Goal: Ask a question: Seek information or help from site administrators or community

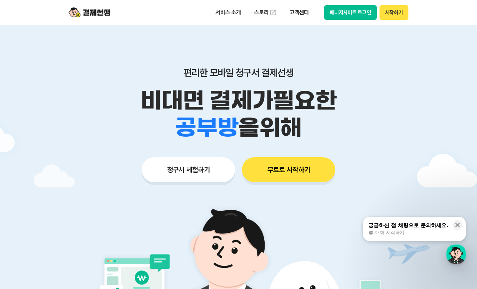
click at [362, 10] on button "매니저사이트 로그인" at bounding box center [350, 12] width 53 height 15
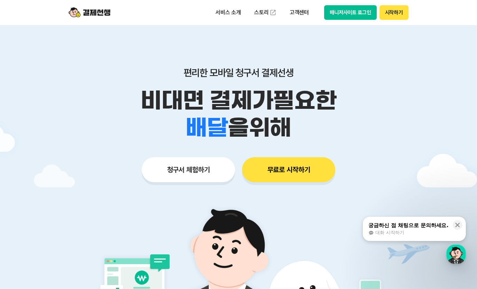
click at [411, 225] on div "궁금하신 점 채팅으로 문의하세요." at bounding box center [408, 225] width 80 height 7
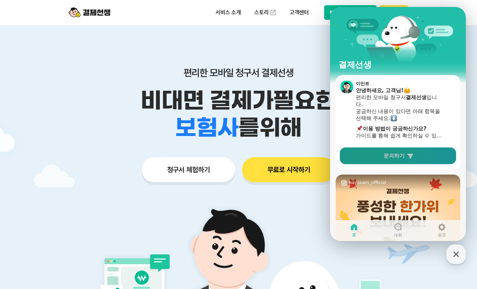
click at [388, 155] on span "문의하기" at bounding box center [394, 155] width 21 height 7
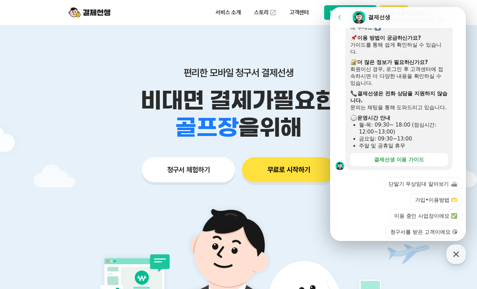
scroll to position [106, 0]
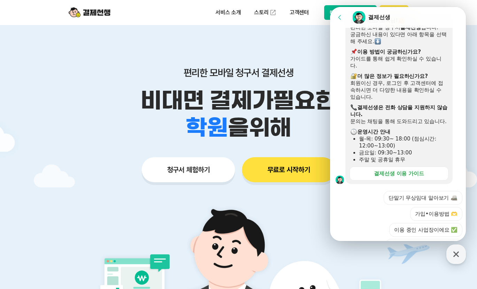
click at [464, 8] on header "서비스 소개 스토리 고객센터 매니저사이트 로그인 시작하기" at bounding box center [238, 12] width 477 height 25
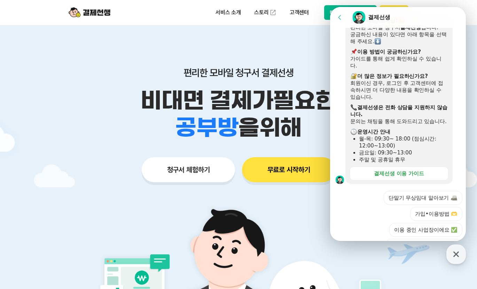
click at [341, 15] on icon at bounding box center [339, 17] width 7 height 7
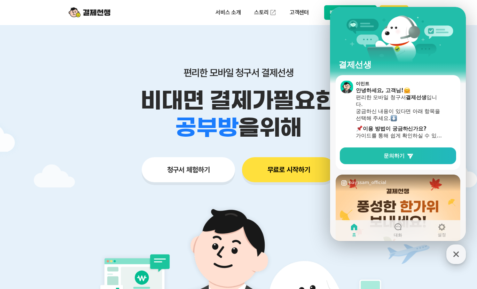
click at [458, 253] on icon "button" at bounding box center [456, 254] width 13 height 13
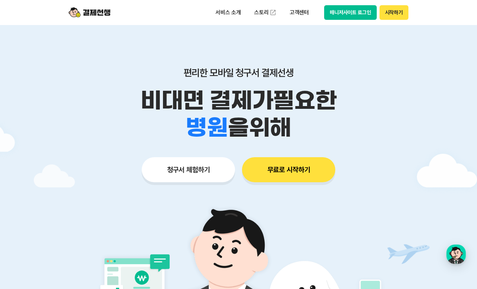
click at [356, 13] on button "매니저사이트 로그인" at bounding box center [350, 12] width 53 height 15
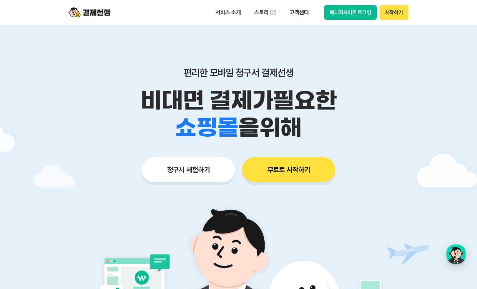
click at [365, 13] on button "매니저사이트 로그인" at bounding box center [350, 12] width 53 height 15
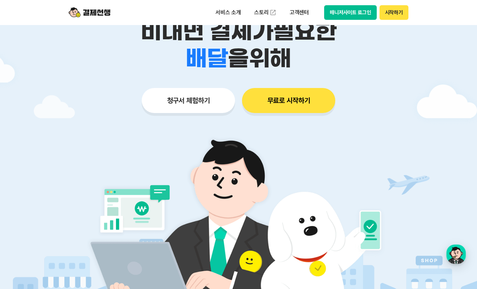
scroll to position [70, 0]
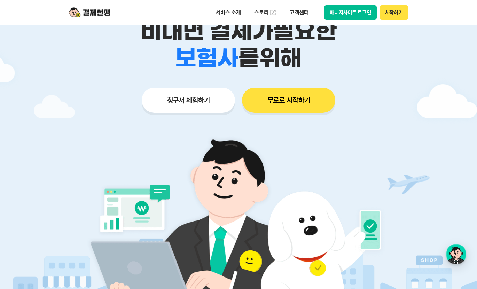
click at [195, 106] on button "청구서 체험하기" at bounding box center [188, 100] width 93 height 25
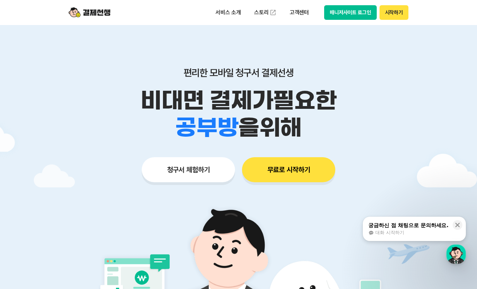
scroll to position [104, 0]
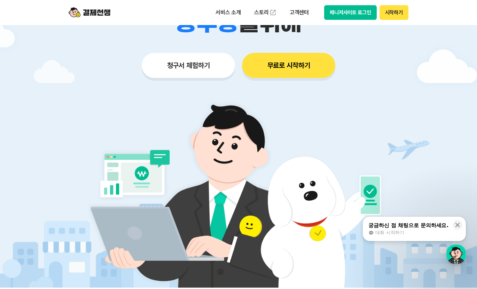
click at [390, 233] on span "대화 시작하기" at bounding box center [389, 233] width 29 height 6
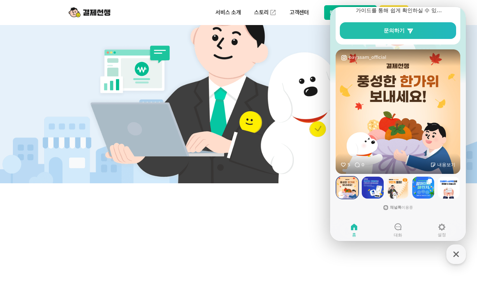
scroll to position [56, 0]
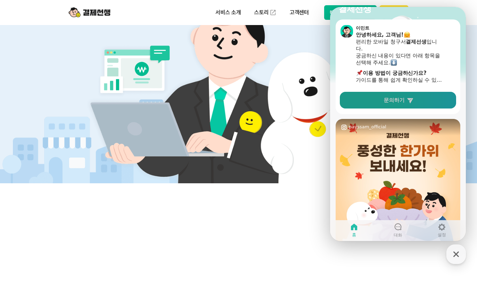
click at [392, 103] on span "문의하기" at bounding box center [394, 100] width 21 height 7
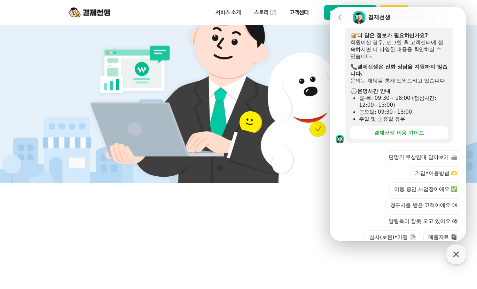
scroll to position [211, 0]
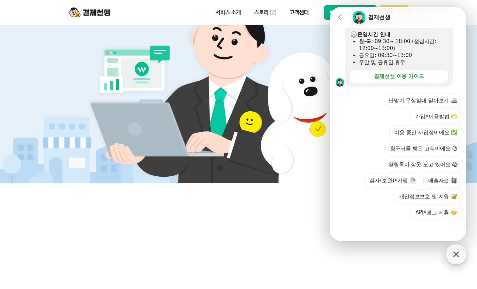
click at [457, 253] on icon "button" at bounding box center [456, 255] width 6 height 6
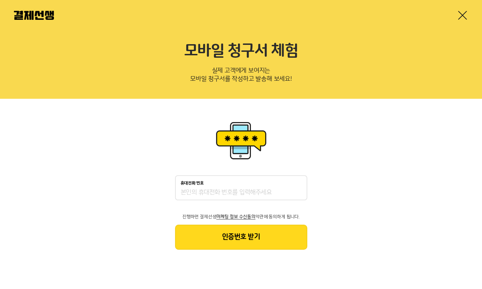
click at [466, 11] on link at bounding box center [462, 15] width 11 height 11
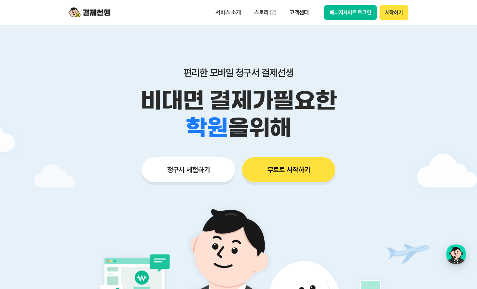
click at [276, 174] on button "무료로 시작하기" at bounding box center [288, 169] width 93 height 25
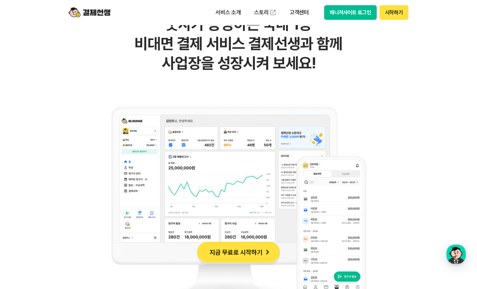
scroll to position [453, 0]
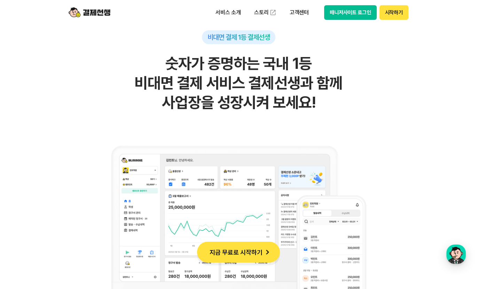
click at [407, 133] on div "비대면 결제 1등 결제선생 숫자가 증명하는 국내 1등 비대면 결제 서비스 결제선생과 함께 사업장을 성장시켜 보세요!" at bounding box center [238, 193] width 341 height 327
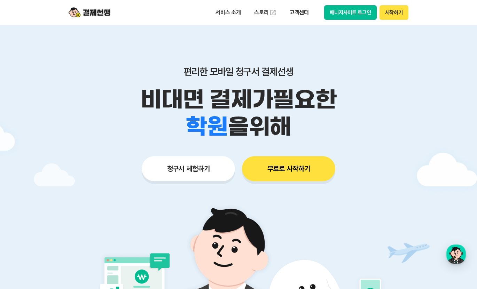
scroll to position [0, 0]
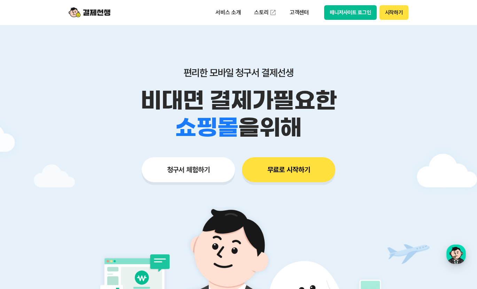
click at [390, 16] on button "시작하기" at bounding box center [393, 12] width 29 height 15
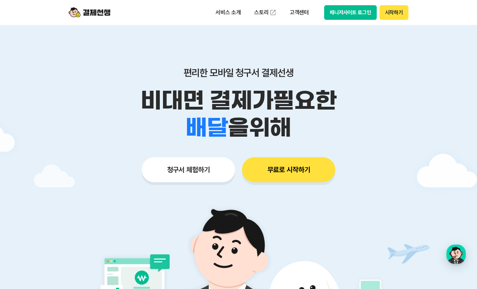
click at [355, 13] on button "매니저사이트 로그인" at bounding box center [350, 12] width 53 height 15
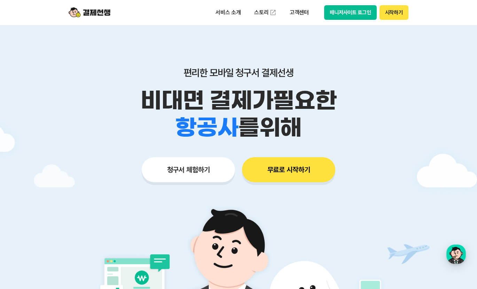
click at [356, 17] on button "매니저사이트 로그인" at bounding box center [350, 12] width 53 height 15
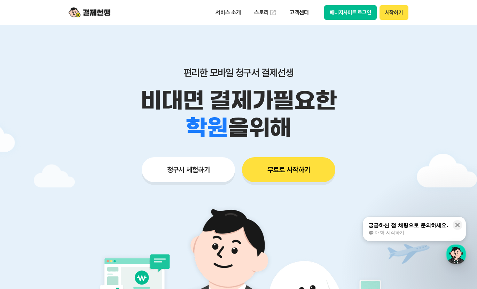
click at [347, 17] on button "매니저사이트 로그인" at bounding box center [350, 12] width 53 height 15
click at [289, 175] on button "무료로 시작하기" at bounding box center [288, 169] width 93 height 25
click at [386, 12] on button "시작하기" at bounding box center [393, 12] width 29 height 15
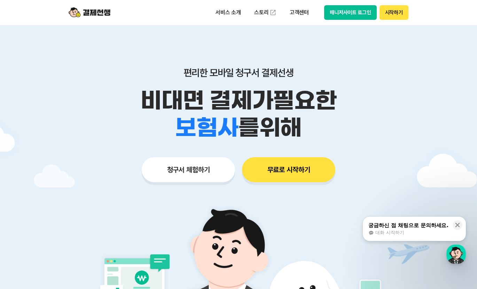
click at [395, 12] on button "시작하기" at bounding box center [393, 12] width 29 height 15
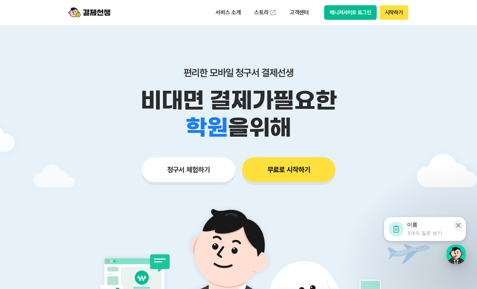
click at [424, 232] on div "3개의 질문 보기" at bounding box center [424, 233] width 35 height 7
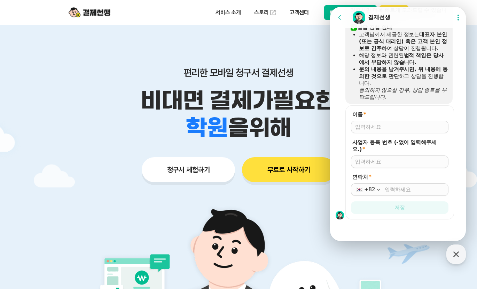
scroll to position [580, 0]
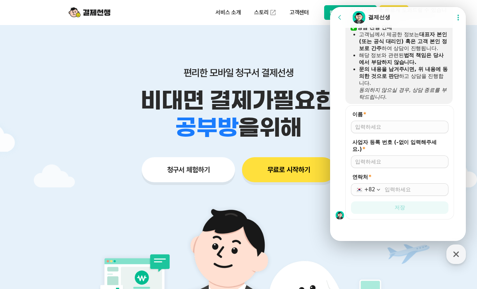
click at [373, 127] on input "이름 *" at bounding box center [399, 127] width 89 height 7
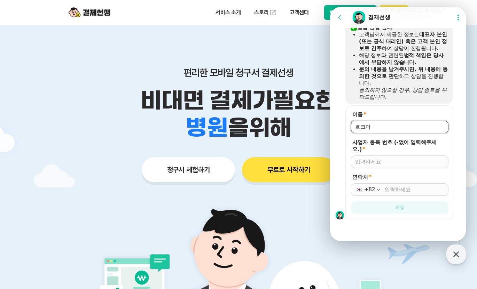
type input "호크마"
click at [410, 193] on input "연락처 *" at bounding box center [415, 189] width 60 height 7
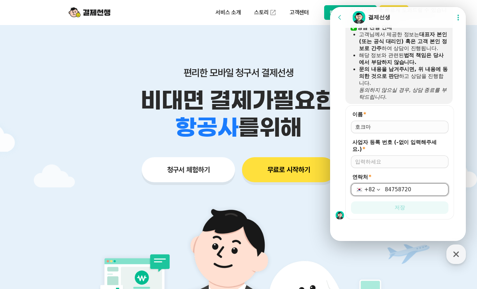
type input "84758720"
click at [395, 163] on input "사업자 등록 번호 (-없이 입력해주세요.) *" at bounding box center [399, 161] width 89 height 7
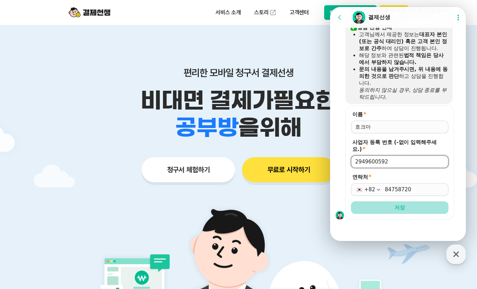
type input "2949600592"
click at [408, 211] on button "저장" at bounding box center [399, 208] width 97 height 13
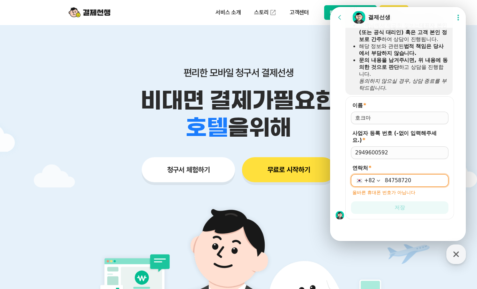
scroll to position [589, 0]
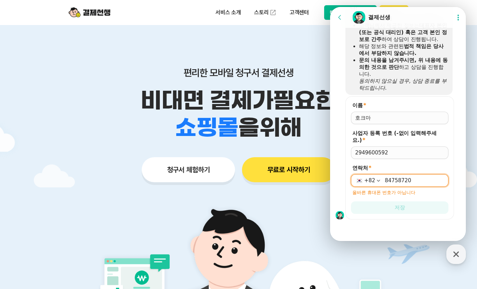
click at [385, 182] on input "84758720" at bounding box center [415, 180] width 60 height 7
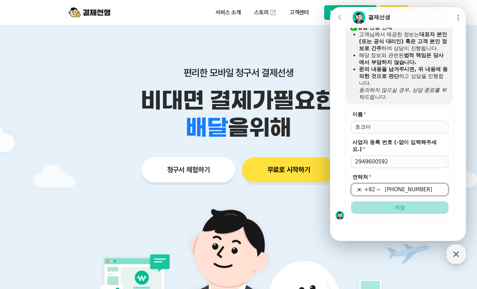
type input "010-8475-8720"
click at [391, 204] on button "저장" at bounding box center [399, 208] width 97 height 13
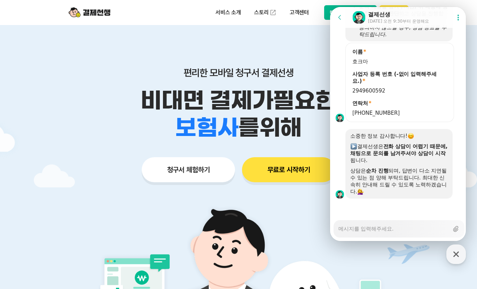
scroll to position [642, 0]
click at [382, 230] on textarea "Messenger Input Textarea" at bounding box center [393, 227] width 110 height 12
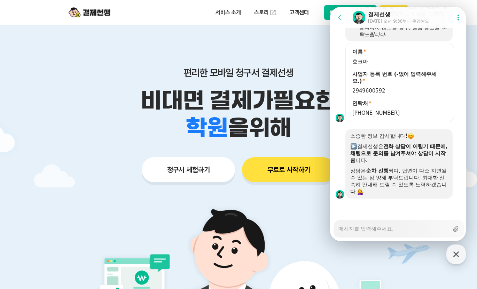
type textarea "x"
type textarea "ㄱ"
type textarea "x"
type textarea "겨"
type textarea "x"
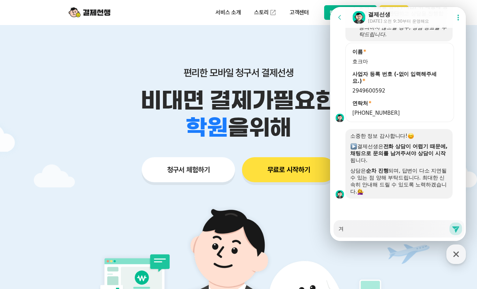
type textarea "결"
type textarea "x"
type textarea "겴"
type textarea "x"
type textarea "결"
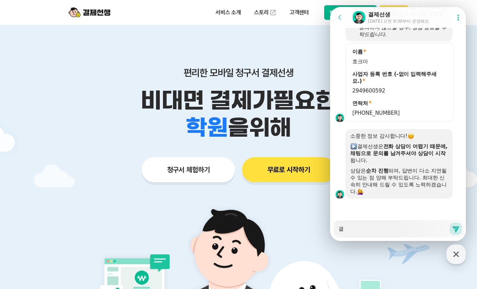
type textarea "x"
type textarea "결ㅈ"
type textarea "x"
type textarea "결제"
type textarea "x"
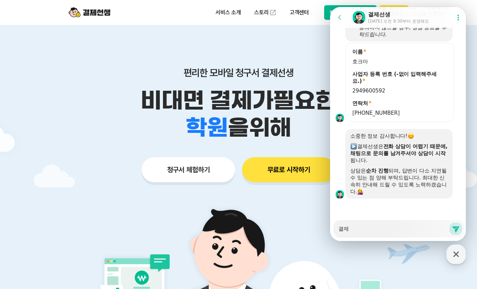
type textarea "결젯"
type textarea "x"
type textarea "결제서"
type textarea "x"
type textarea "결제성"
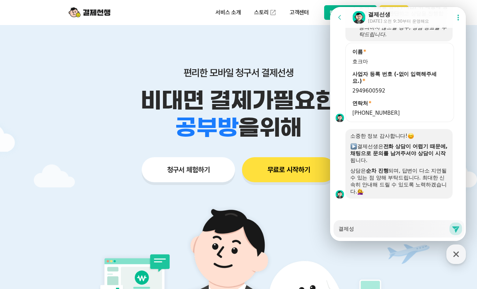
type textarea "x"
type textarea "결제성ㅅ"
type textarea "x"
type textarea "결제성새"
type textarea "x"
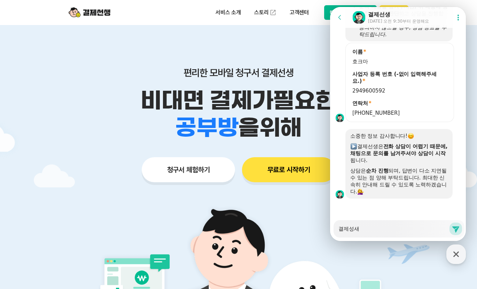
type textarea "결제성생"
type textarea "x"
type textarea "결제성새"
type textarea "x"
type textarea "결제성ㅅ"
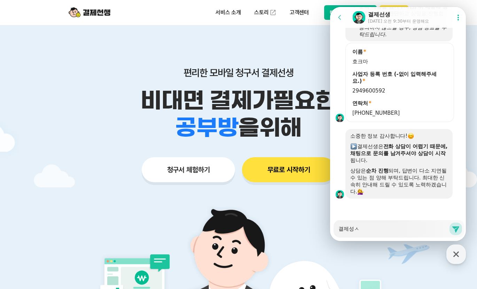
type textarea "x"
type textarea "결제성"
type textarea "x"
type textarea "결제성ㅅ"
type textarea "x"
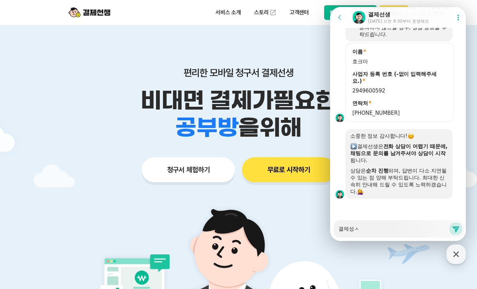
type textarea "결제성"
type textarea "x"
type textarea "결제"
type textarea "x"
type textarea "결제ㅅ"
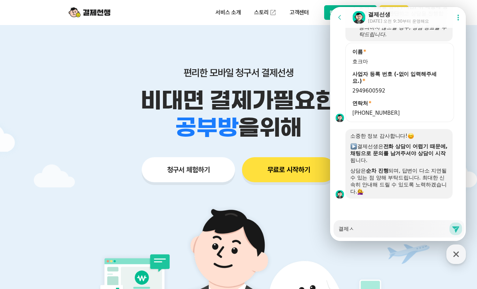
type textarea "x"
type textarea "결제선"
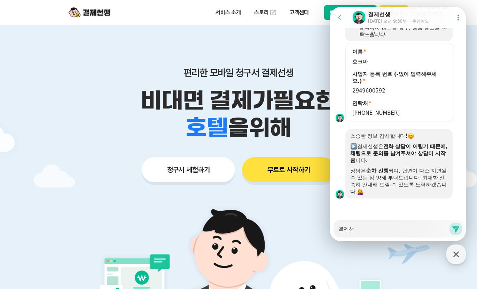
type textarea "x"
type textarea "결제선ㅅ"
type textarea "x"
type textarea "결제선새"
type textarea "x"
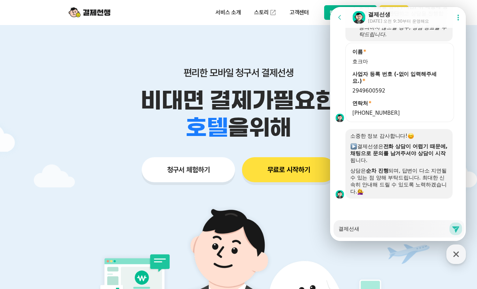
type textarea "결제선생"
type textarea "x"
type textarea "결제선생"
type textarea "x"
type textarea "결제선생 ㅅ"
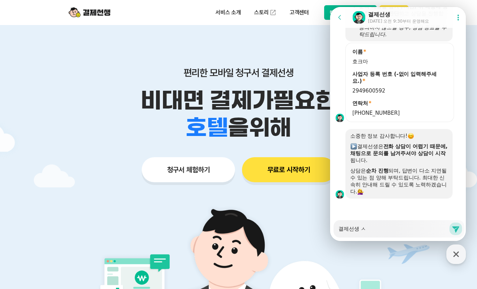
type textarea "x"
type textarea "결제선생 사"
type textarea "x"
type textarea "결제선생 상"
type textarea "x"
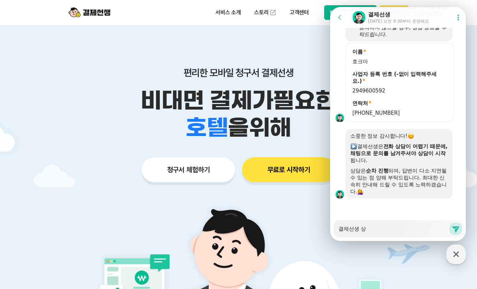
type textarea "결제선생 사이"
type textarea "x"
type textarea "결제선생 사잍"
type textarea "x"
type textarea "결제선생 사이트"
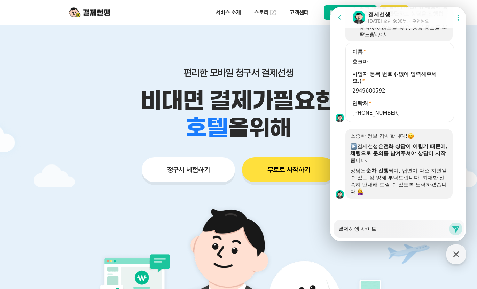
type textarea "x"
type textarea "결제선생 사이특"
type textarea "x"
type textarea "결제선생 사이트가"
type textarea "x"
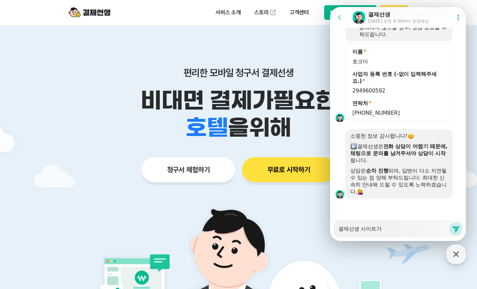
type textarea "결제선생 사이트가"
type textarea "x"
type textarea "결제선생 사이트가 ㅇ"
type textarea "x"
type textarea "결제선생 사이트가 아"
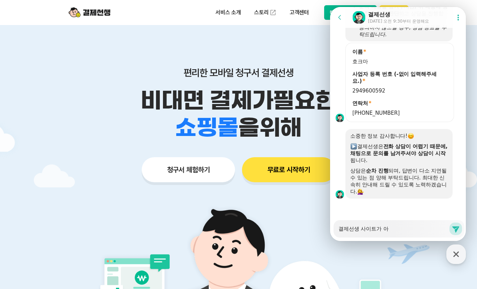
type textarea "x"
type textarea "결제선생 사이트가 안"
type textarea "x"
type textarea "결제선생 사이트가 안"
type textarea "x"
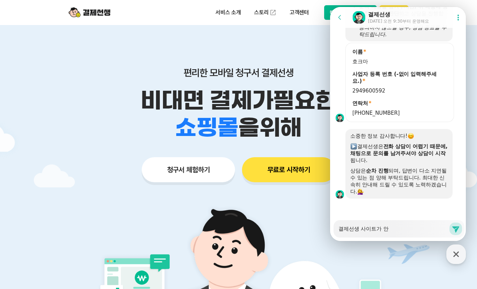
type textarea "결제선생 사이트가 안 ㅇ"
type textarea "x"
type textarea "결제선생 사이트가 안 여"
type textarea "x"
type textarea "결제선생 사이트가 안 열"
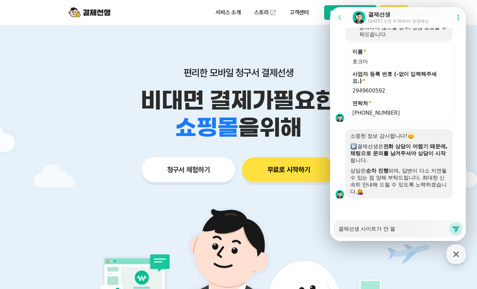
type textarea "x"
type textarea "결제선생 사이트가 안 열ㄹ"
type textarea "x"
type textarea "결제선생 사이트가 안 열려"
type textarea "x"
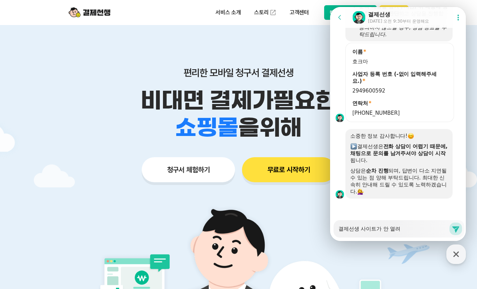
type textarea "결제선생 사이트가 안 열령"
type textarea "x"
type textarea "결제선생 사이트가 안 열려요"
type textarea "x"
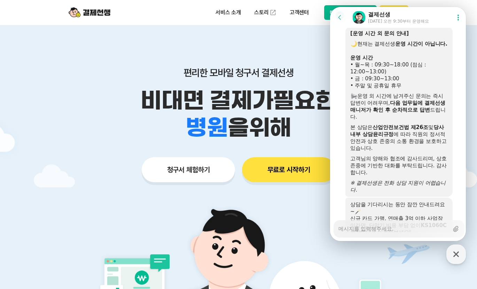
scroll to position [950, 0]
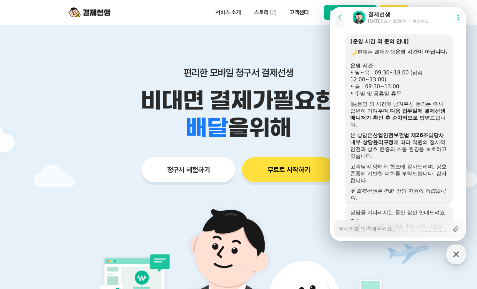
click at [299, 53] on div "편리한 모바일 청구서 결제선생 비대면 결제가 필요한 학원 공부방 호텔 쇼핑몰 병원 배달 보험사 항공사 골프장 을 위해 청구서 체험하기 무료로 …" at bounding box center [238, 111] width 356 height 172
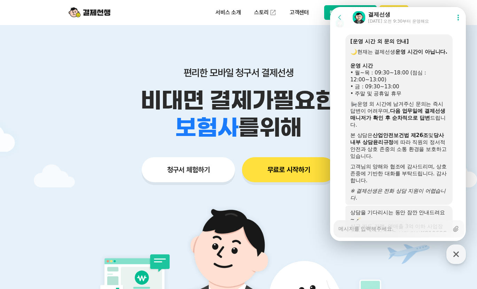
click at [225, 27] on div "편리한 모바일 청구서 결제선생 비대면 결제가 필요한 학원 공부방 호텔 쇼핑몰 병원 배달 보험사 항공사 골프장 를 위해 청구서 체험하기 무료로 …" at bounding box center [238, 111] width 356 height 172
type textarea "x"
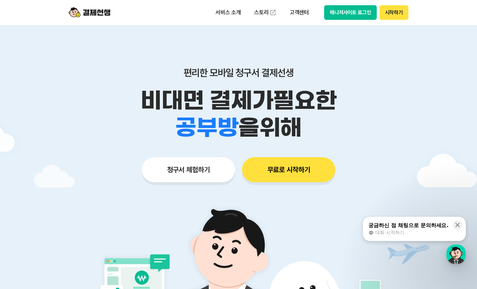
click at [400, 226] on div "궁금하신 점 채팅으로 문의하세요." at bounding box center [408, 225] width 80 height 7
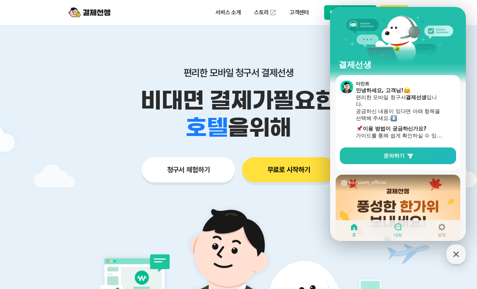
click at [401, 229] on icon at bounding box center [397, 226] width 7 height 7
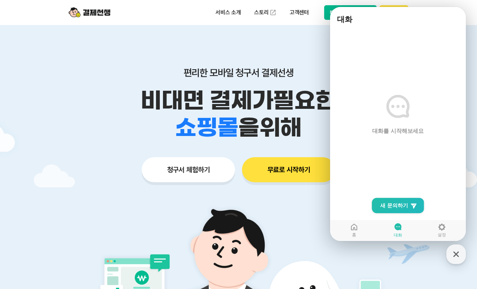
click at [361, 217] on main "대화를 시작해보세요" at bounding box center [398, 134] width 136 height 213
click at [391, 202] on span "새 문의하기" at bounding box center [394, 205] width 28 height 7
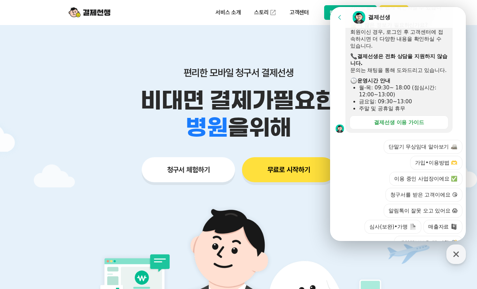
scroll to position [211, 0]
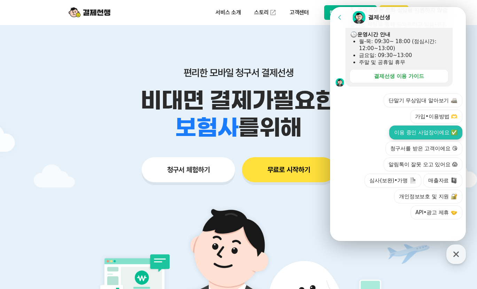
click at [408, 132] on button "이용 중인 사업장이에요 ✅" at bounding box center [425, 133] width 73 height 14
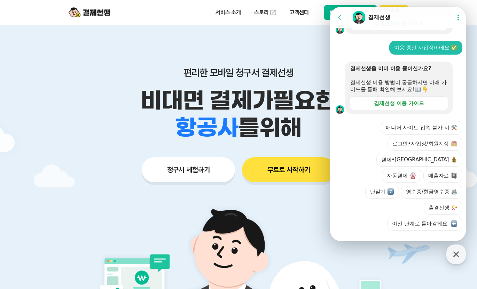
scroll to position [259, 0]
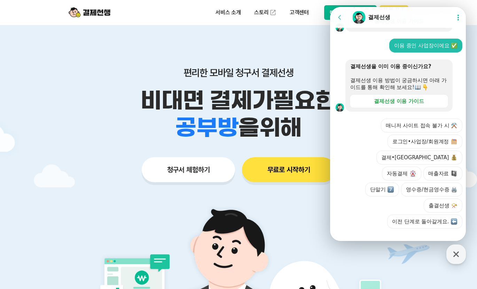
click at [408, 132] on button "매니저 사이트 접속 불가 시 ⚒️" at bounding box center [421, 126] width 81 height 14
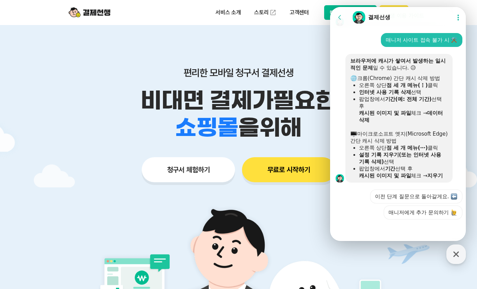
scroll to position [358, 0]
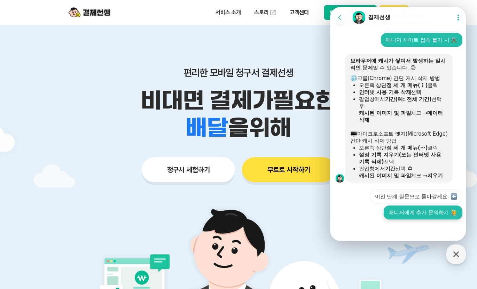
click at [399, 216] on button "매니저에게 추가 문의하기" at bounding box center [423, 213] width 79 height 14
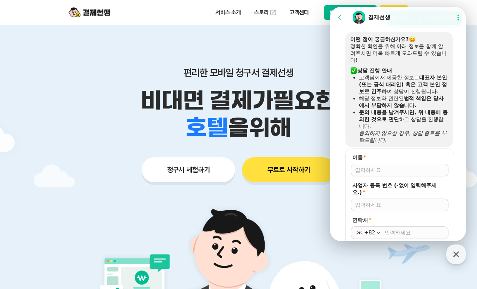
scroll to position [545, 0]
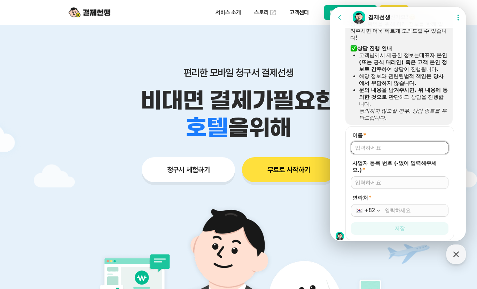
click at [383, 151] on input "이름 *" at bounding box center [399, 147] width 89 height 7
type input "호크마"
click at [399, 214] on input "연락처 *" at bounding box center [415, 210] width 60 height 7
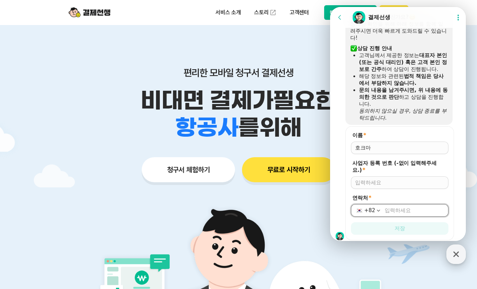
click at [453, 254] on icon "button" at bounding box center [456, 254] width 13 height 13
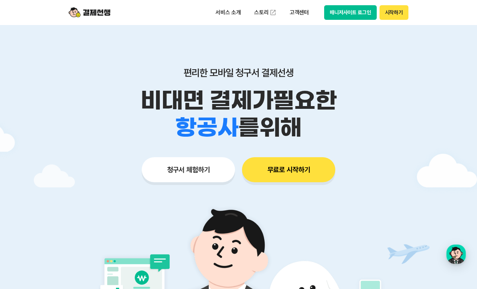
click at [388, 104] on p "비대면 결제가 필요한" at bounding box center [238, 100] width 356 height 27
click at [350, 11] on button "매니저사이트 로그인" at bounding box center [350, 12] width 53 height 15
